Goal: Information Seeking & Learning: Learn about a topic

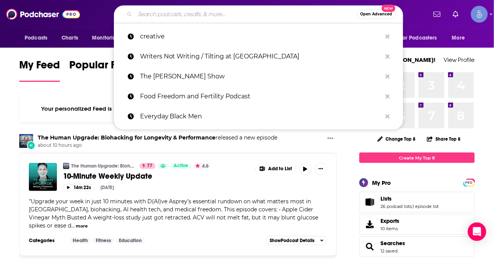
click at [235, 10] on input "Search podcasts, credits, & more..." at bounding box center [246, 14] width 222 height 12
paste input "[PERSON_NAME] The Podcast"
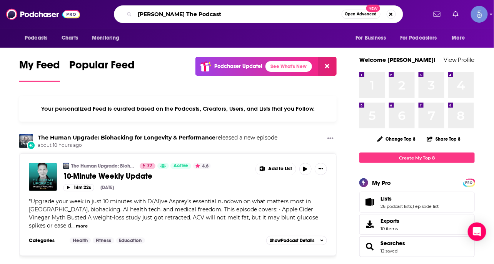
type input "[PERSON_NAME] The Podcast"
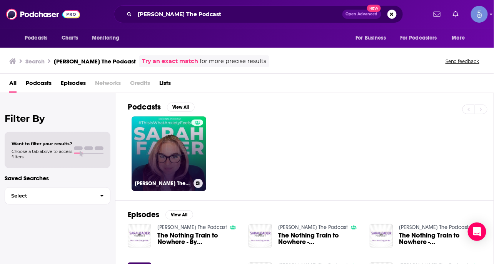
click at [160, 153] on link "[PERSON_NAME] The Podcast" at bounding box center [169, 154] width 75 height 75
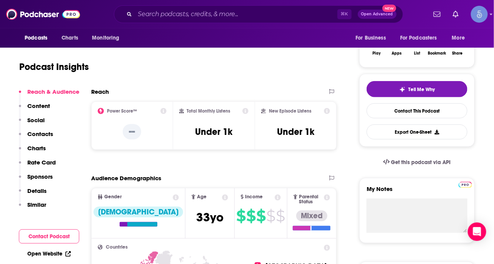
scroll to position [134, 0]
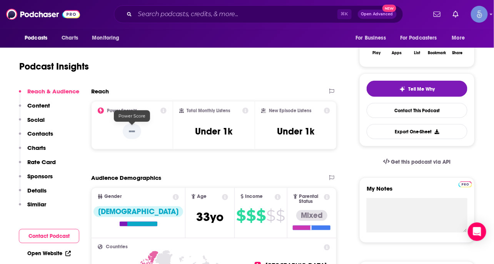
click at [136, 129] on p "--" at bounding box center [132, 131] width 18 height 15
click at [162, 111] on icon at bounding box center [163, 111] width 6 height 6
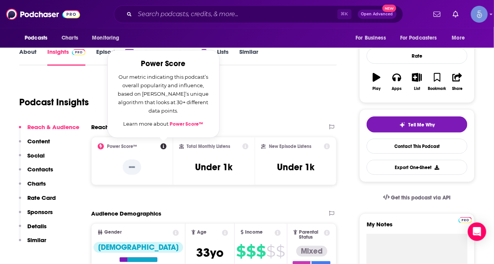
scroll to position [101, 0]
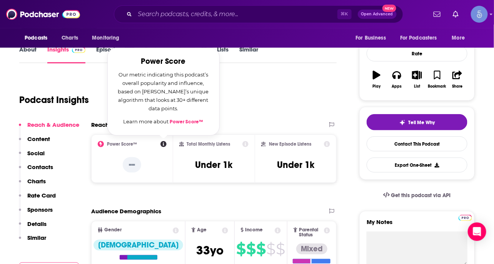
click at [249, 108] on div "Podcast Insights" at bounding box center [174, 95] width 311 height 39
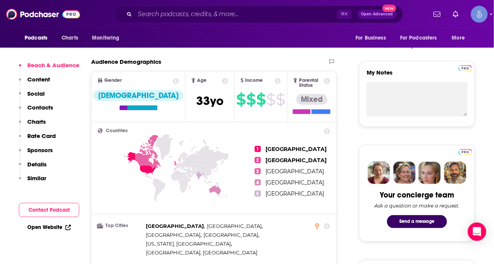
scroll to position [264, 0]
